Goal: Information Seeking & Learning: Learn about a topic

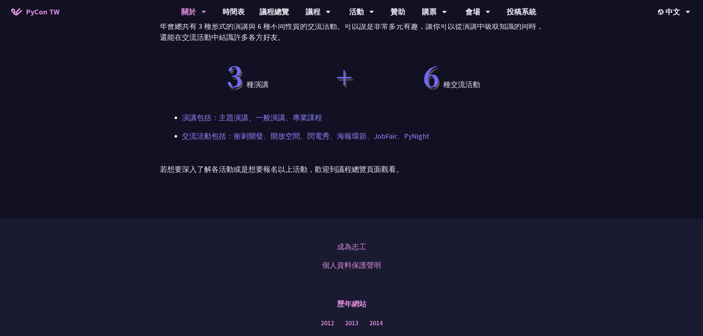
scroll to position [554, 0]
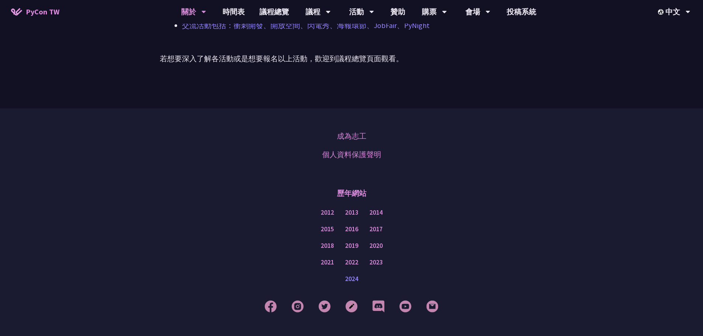
click at [356, 275] on link "2024" at bounding box center [351, 279] width 13 height 9
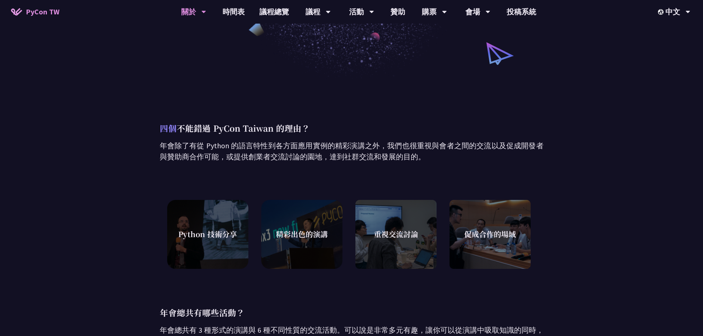
scroll to position [0, 0]
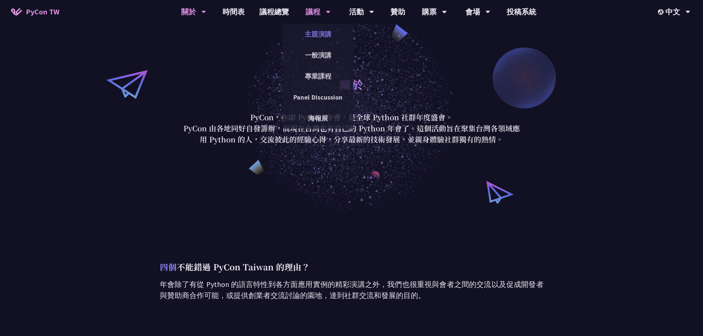
click at [321, 37] on link "主題演講" at bounding box center [318, 33] width 71 height 17
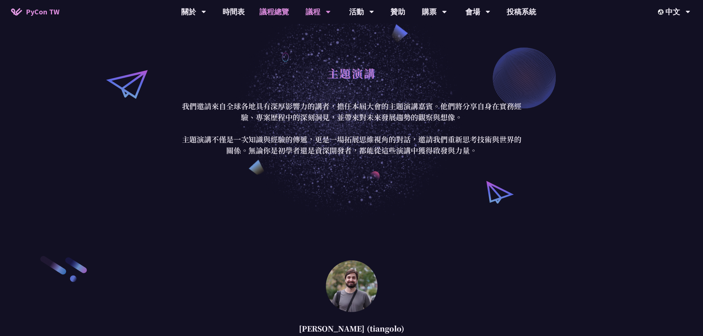
click at [274, 12] on link "議程總覽" at bounding box center [274, 12] width 44 height 24
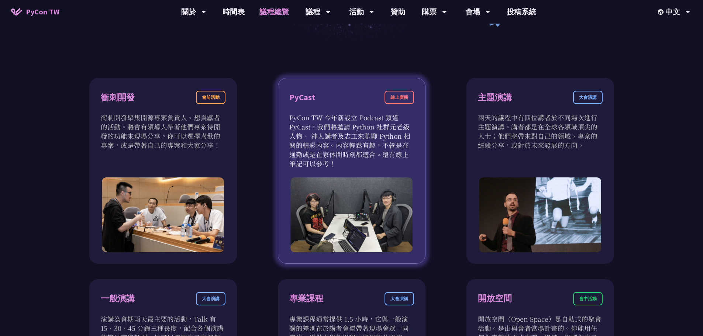
scroll to position [185, 0]
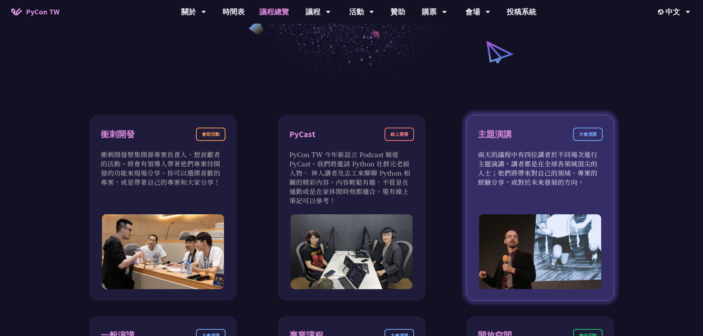
click at [583, 133] on div "大會演講" at bounding box center [588, 134] width 30 height 13
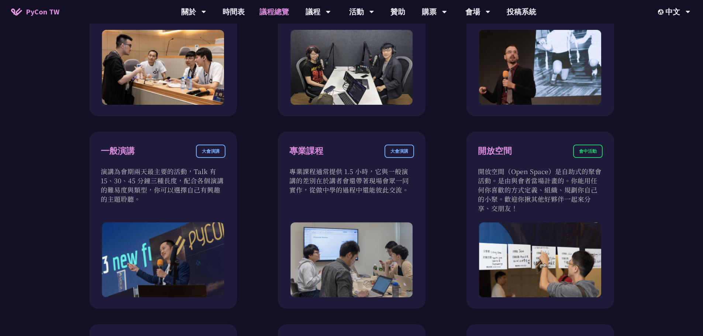
scroll to position [295, 0]
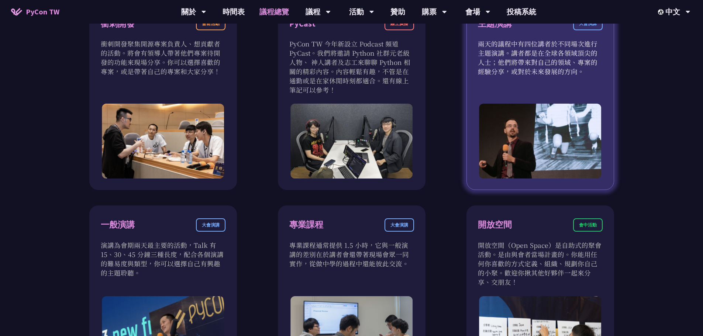
click at [493, 64] on p "兩天的議程中有四位講者於不同場次進行主題演講。講者都是在全球各領域頂尖的人士；他們將帶來對自己的領域、專案的經驗分享，或對於未來發展的方向。" at bounding box center [540, 57] width 125 height 37
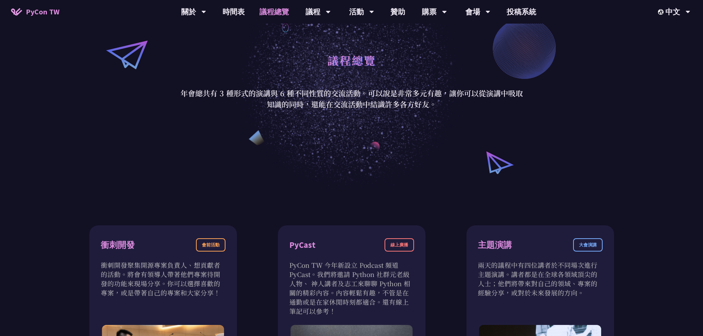
scroll to position [0, 0]
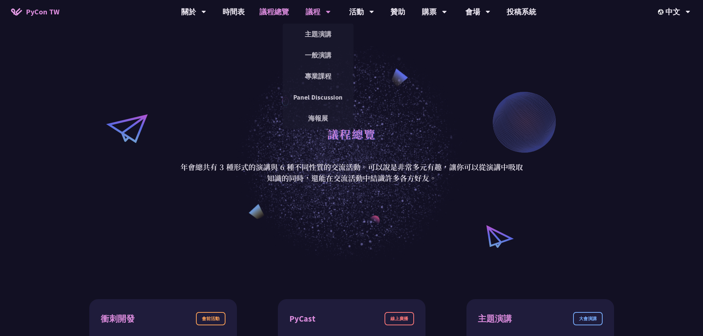
click at [206, 12] on div "議程" at bounding box center [193, 12] width 25 height 24
click at [315, 70] on link "專業課程" at bounding box center [318, 76] width 71 height 17
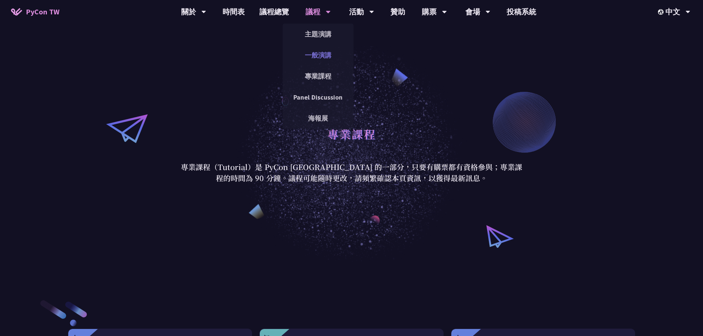
click at [317, 53] on link "一般演講" at bounding box center [318, 55] width 71 height 17
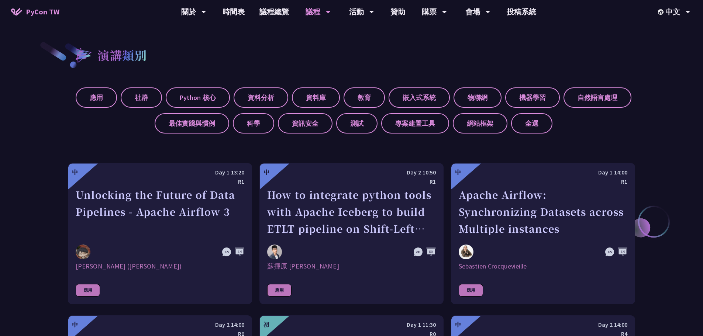
scroll to position [369, 0]
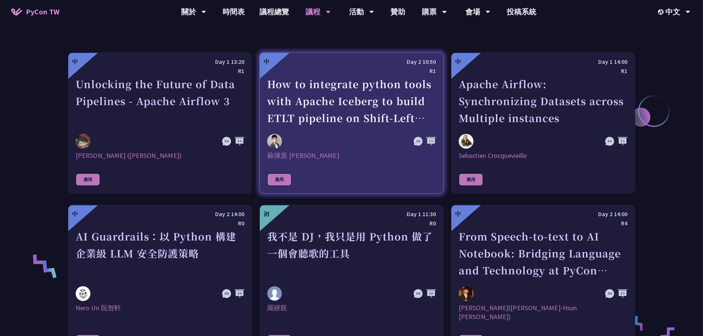
click at [280, 177] on div "應用" at bounding box center [279, 180] width 24 height 13
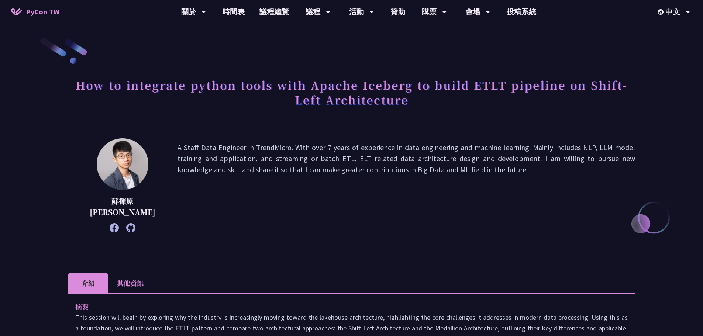
scroll to position [111, 0]
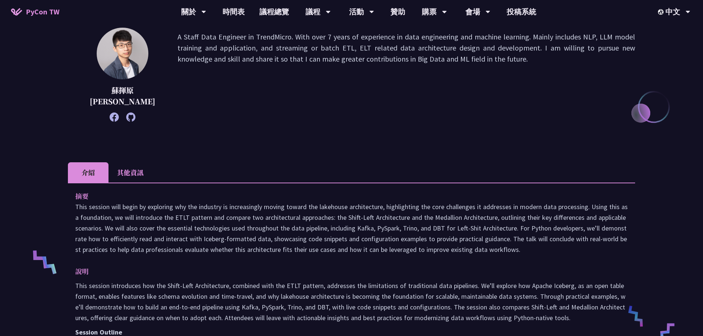
click at [123, 176] on li "其他資訊" at bounding box center [131, 172] width 44 height 20
